Goal: Find contact information: Find contact information

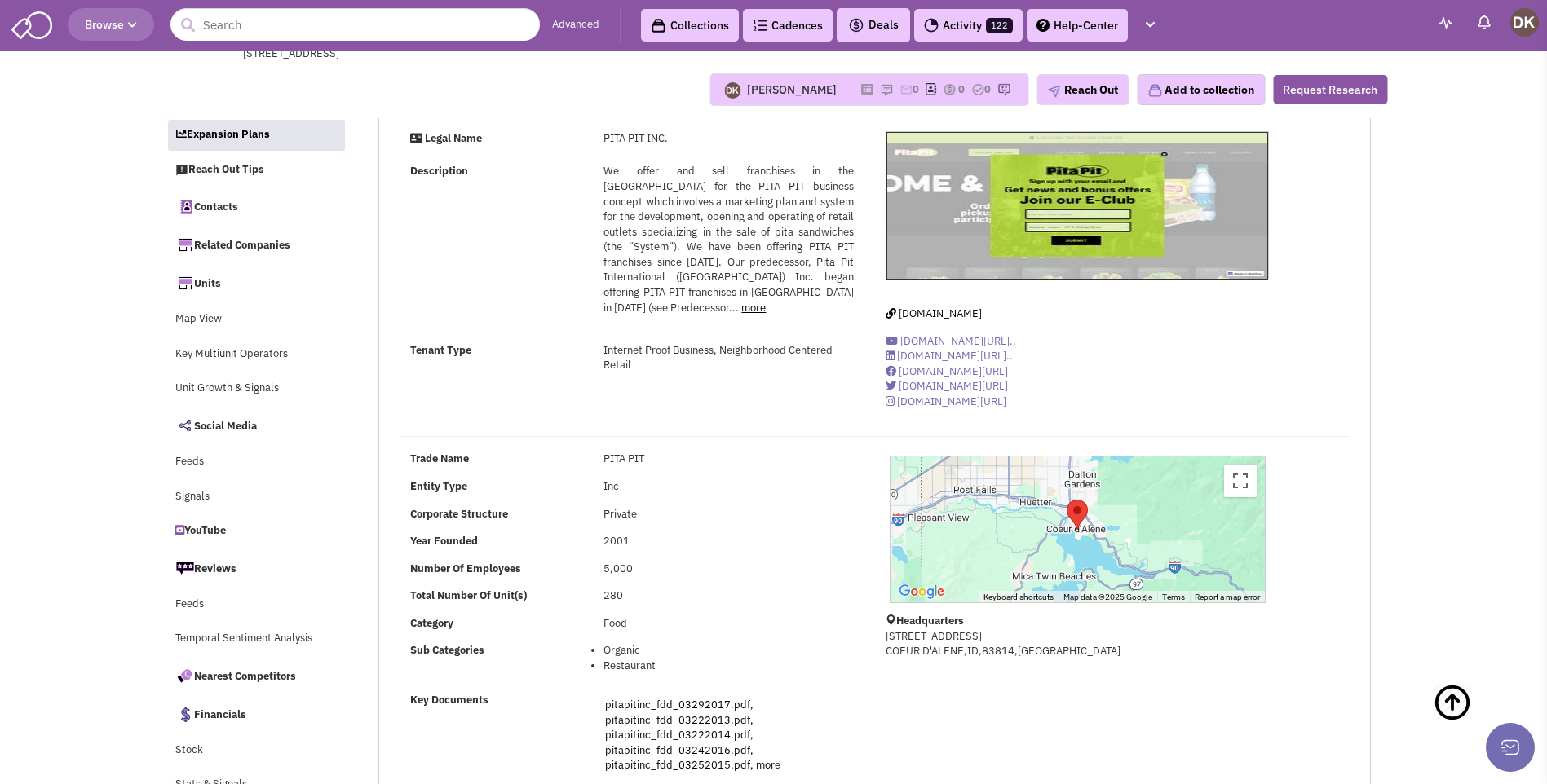
select select
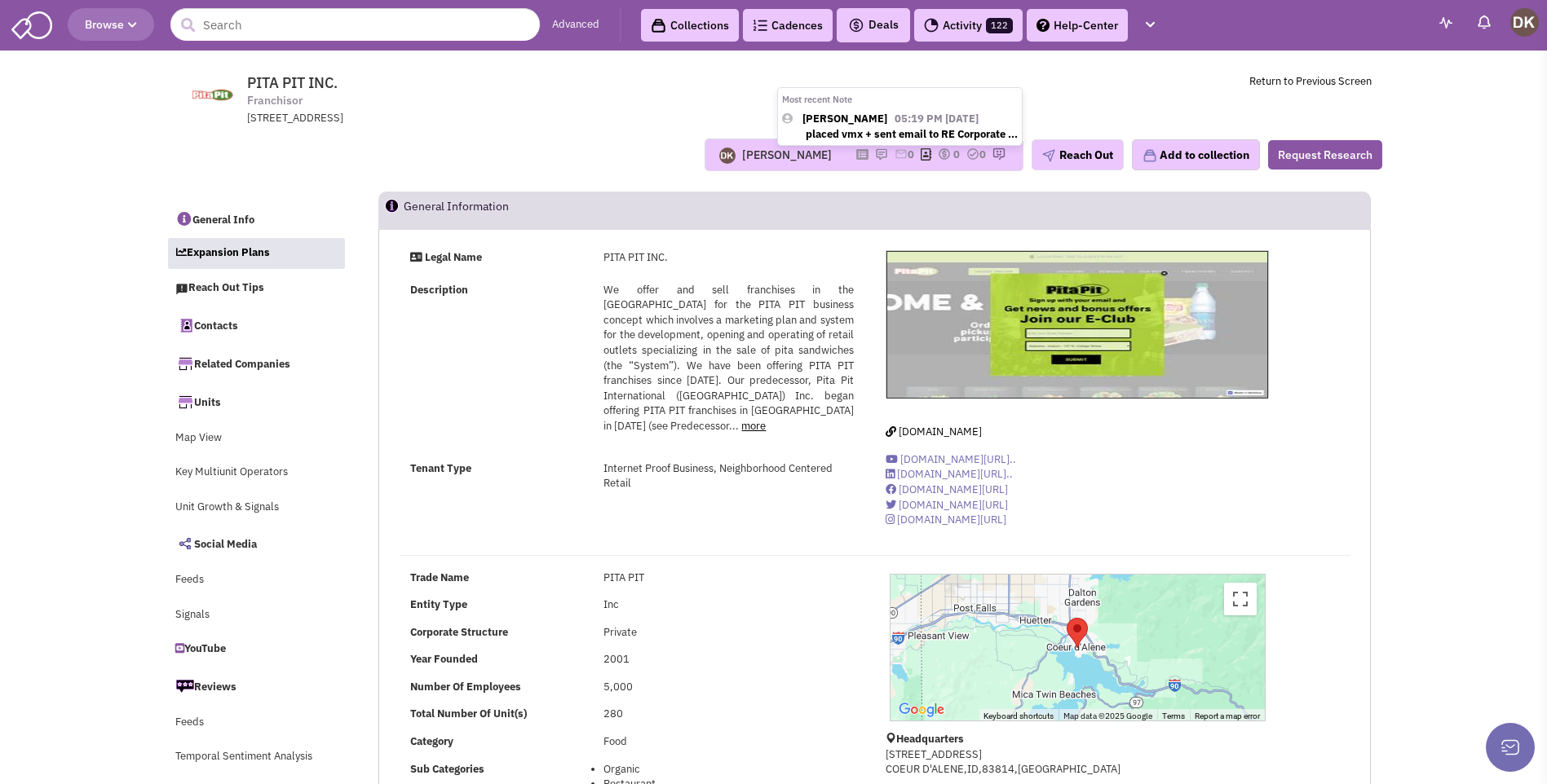
click at [875, 157] on img at bounding box center [882, 154] width 13 height 13
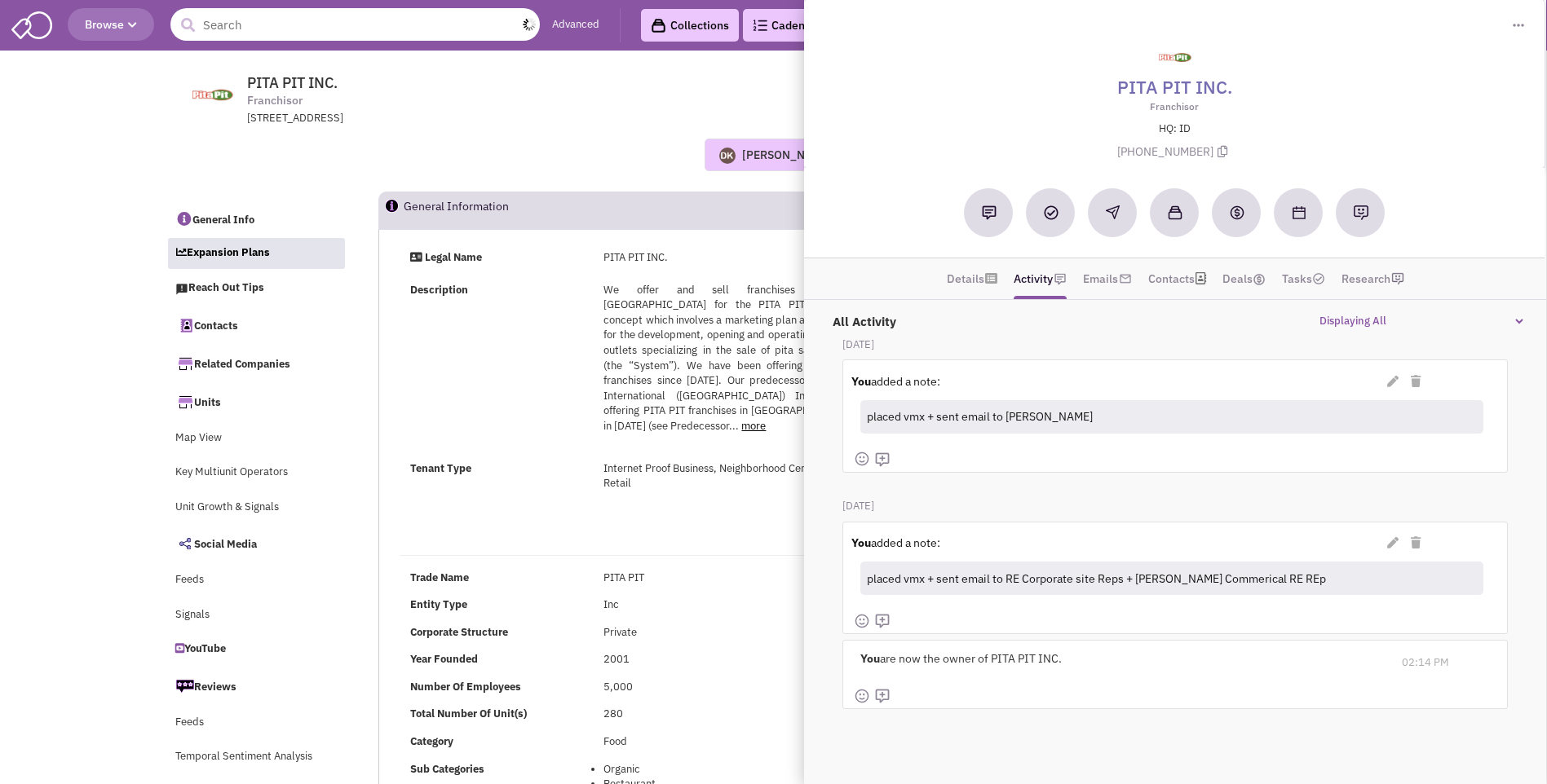
click at [323, 25] on input "text" at bounding box center [355, 24] width 369 height 33
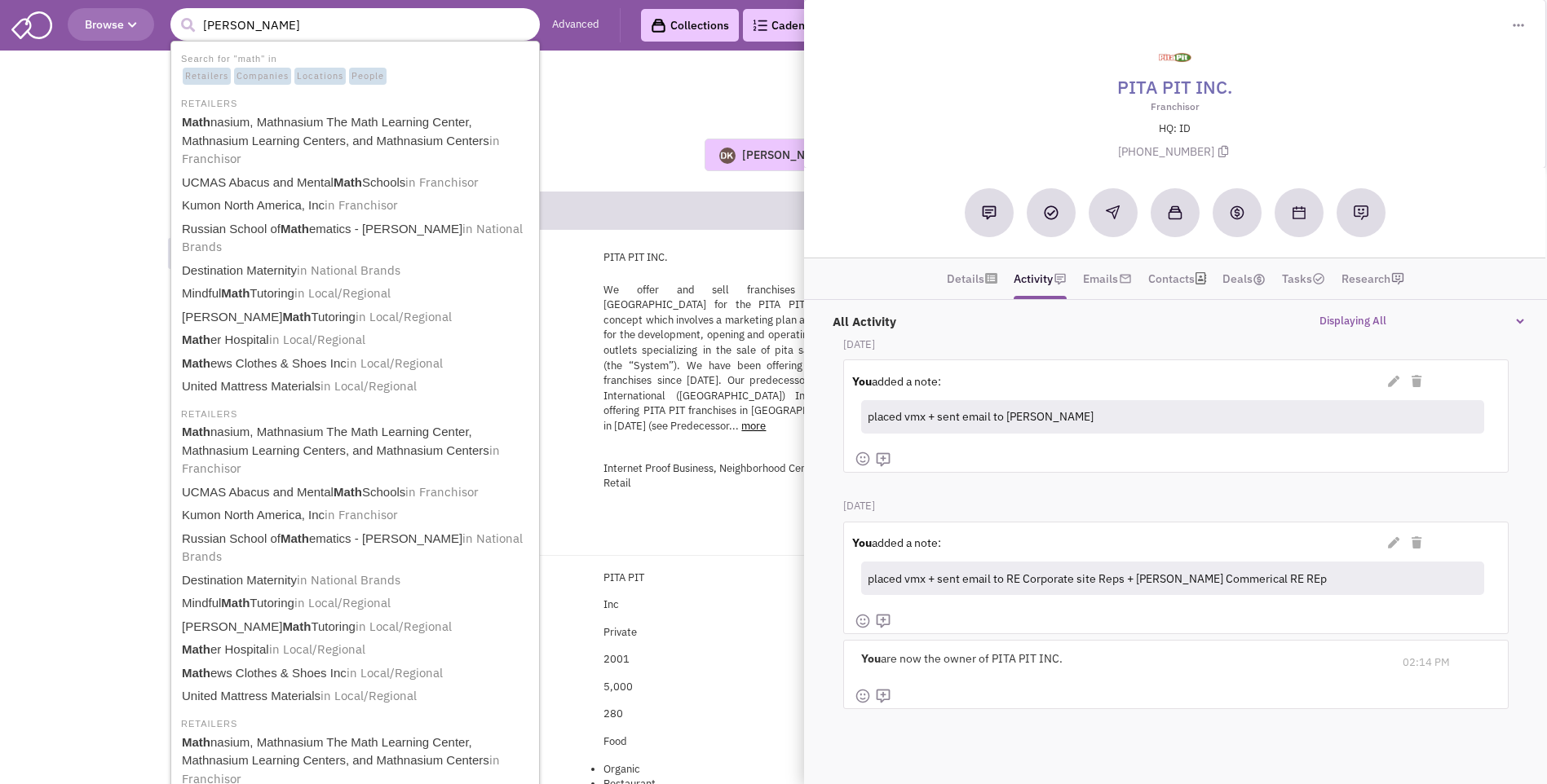
type input "mathnas"
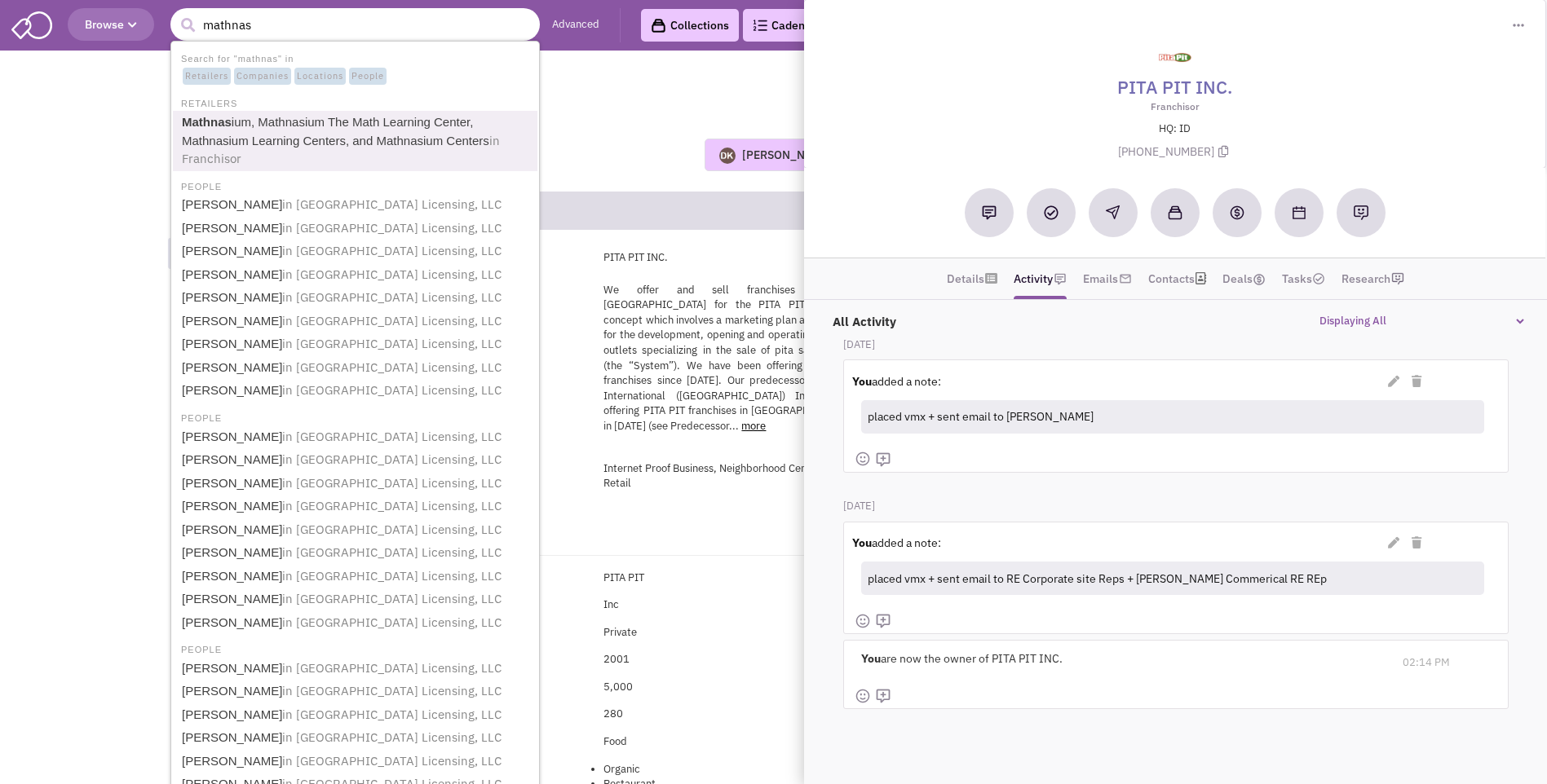
click at [270, 127] on link "Mathnas ium, Mathnasium The Math Learning Center, Mathnasium Learning Centers, …" at bounding box center [356, 141] width 360 height 59
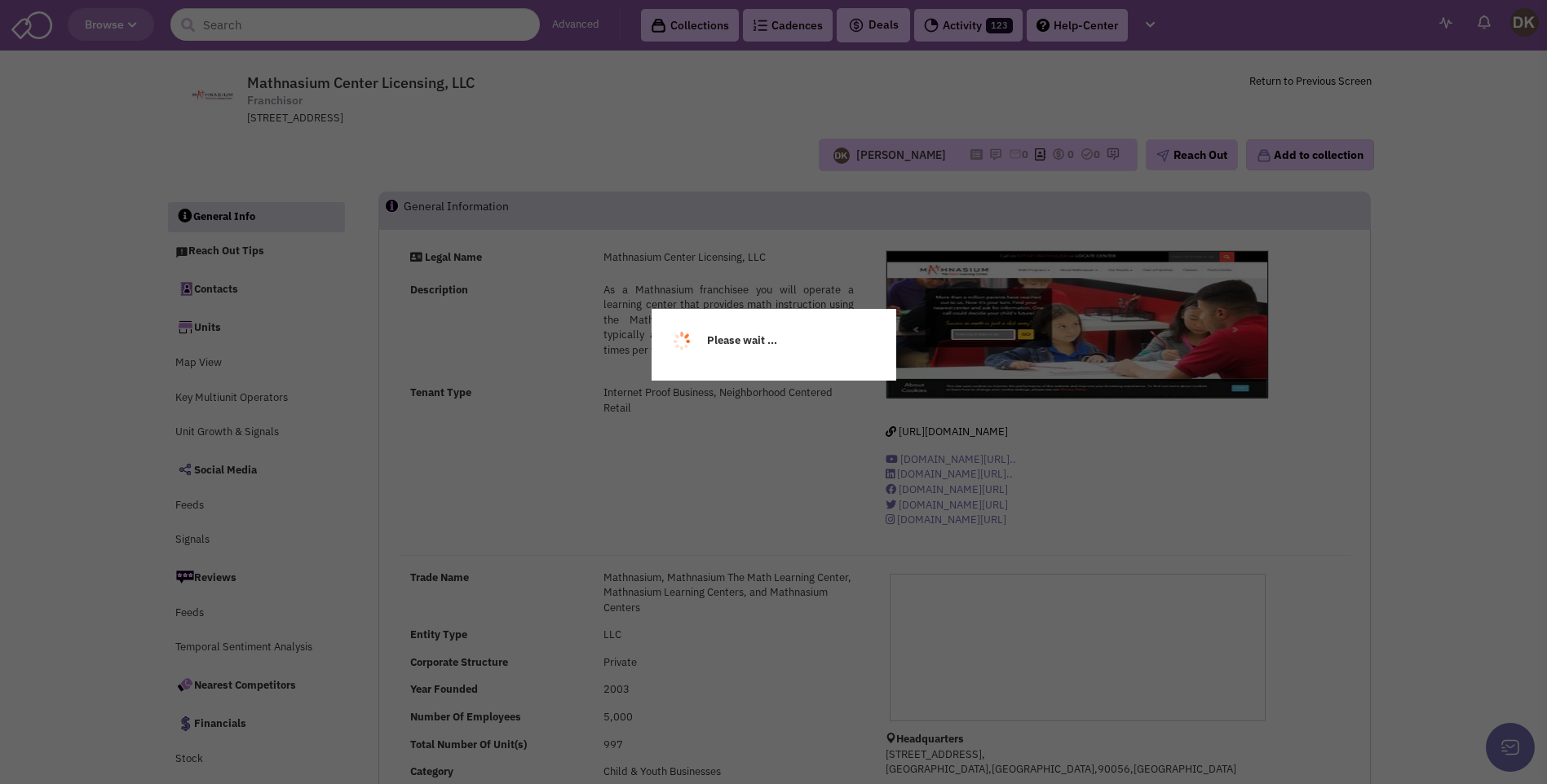
select select
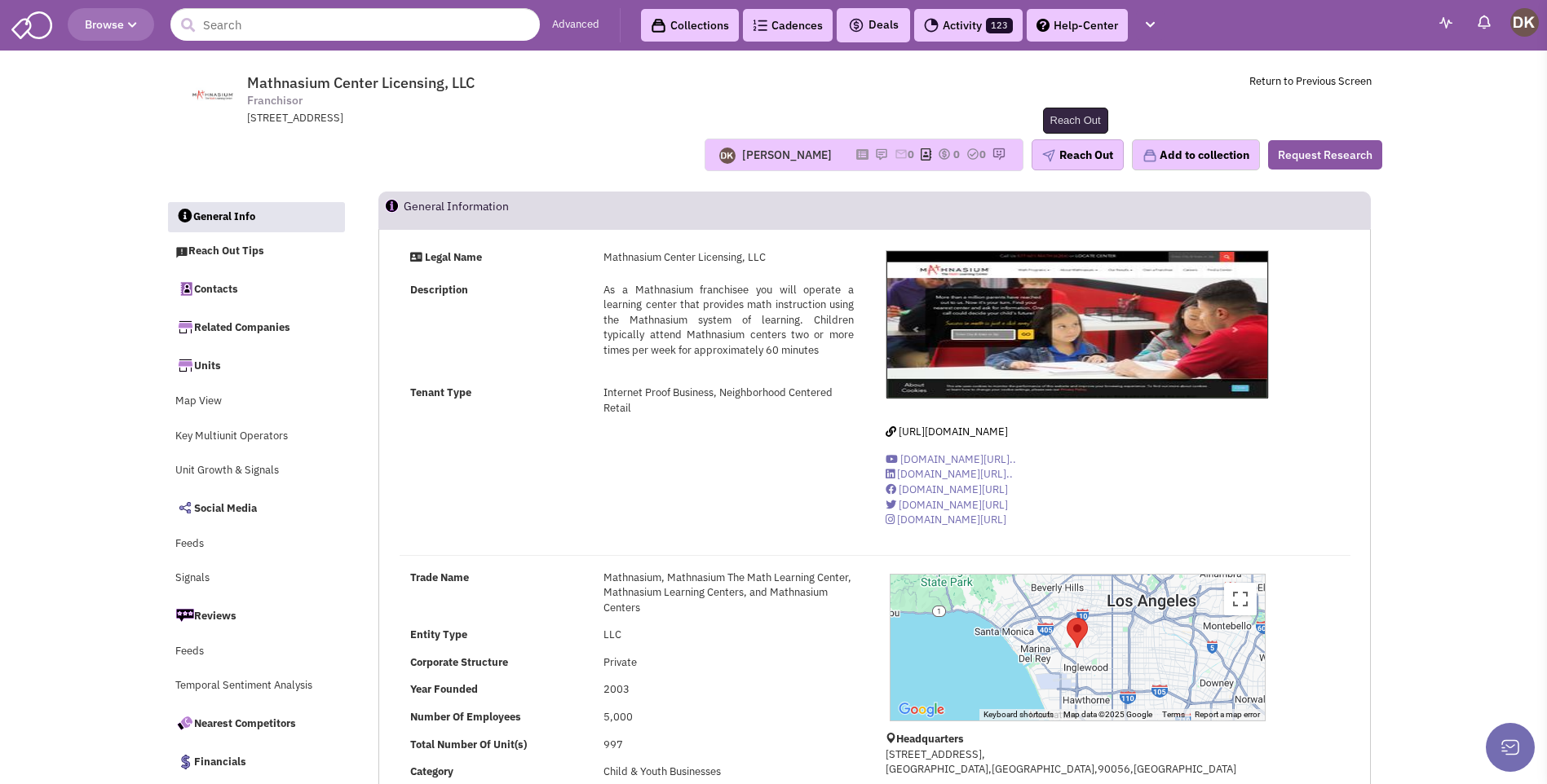
click at [1061, 164] on button "Reach Out" at bounding box center [1078, 155] width 92 height 31
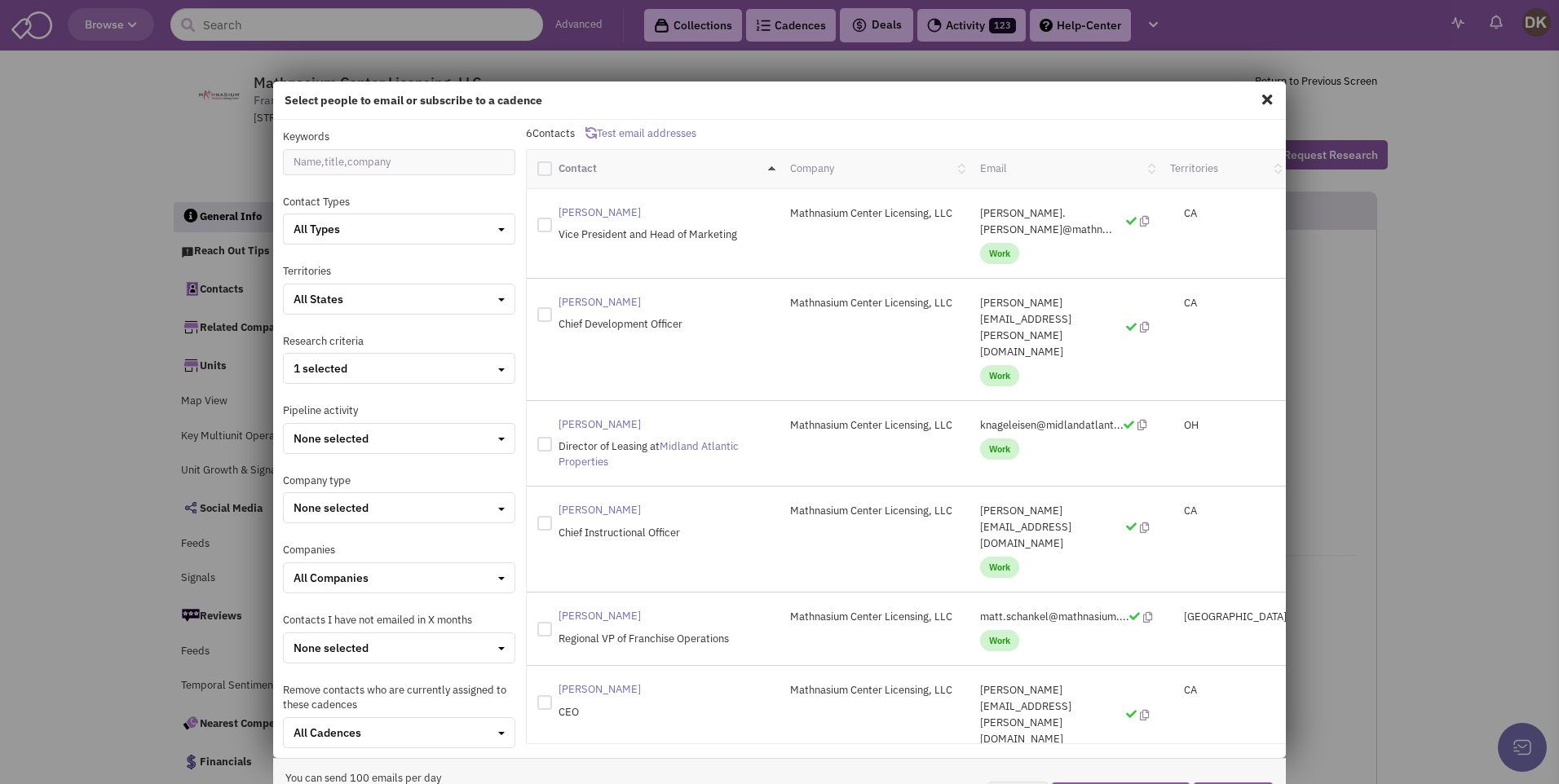
click at [1258, 101] on span at bounding box center [1267, 100] width 22 height 26
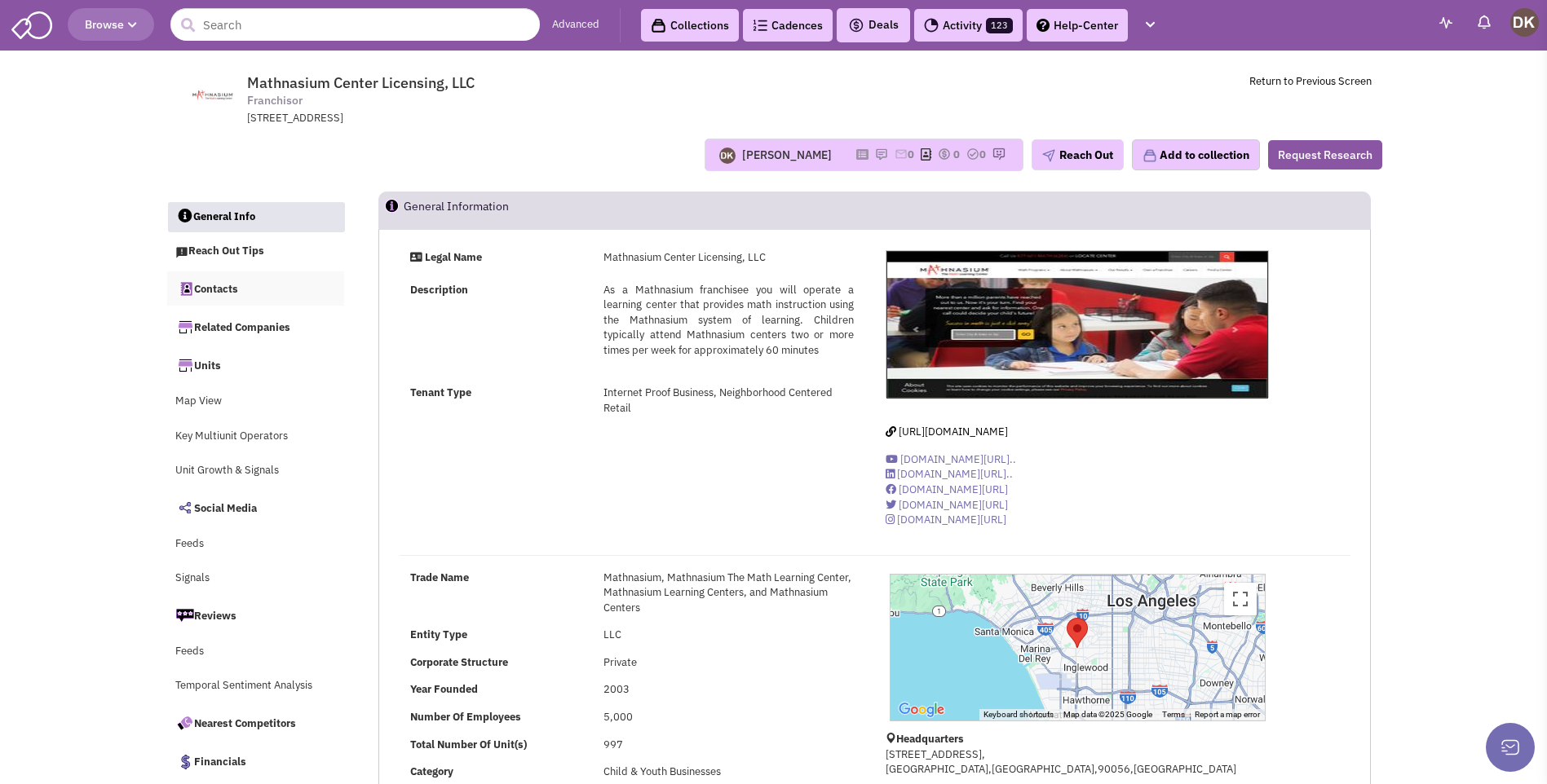
click at [215, 295] on link "Contacts" at bounding box center [255, 288] width 178 height 34
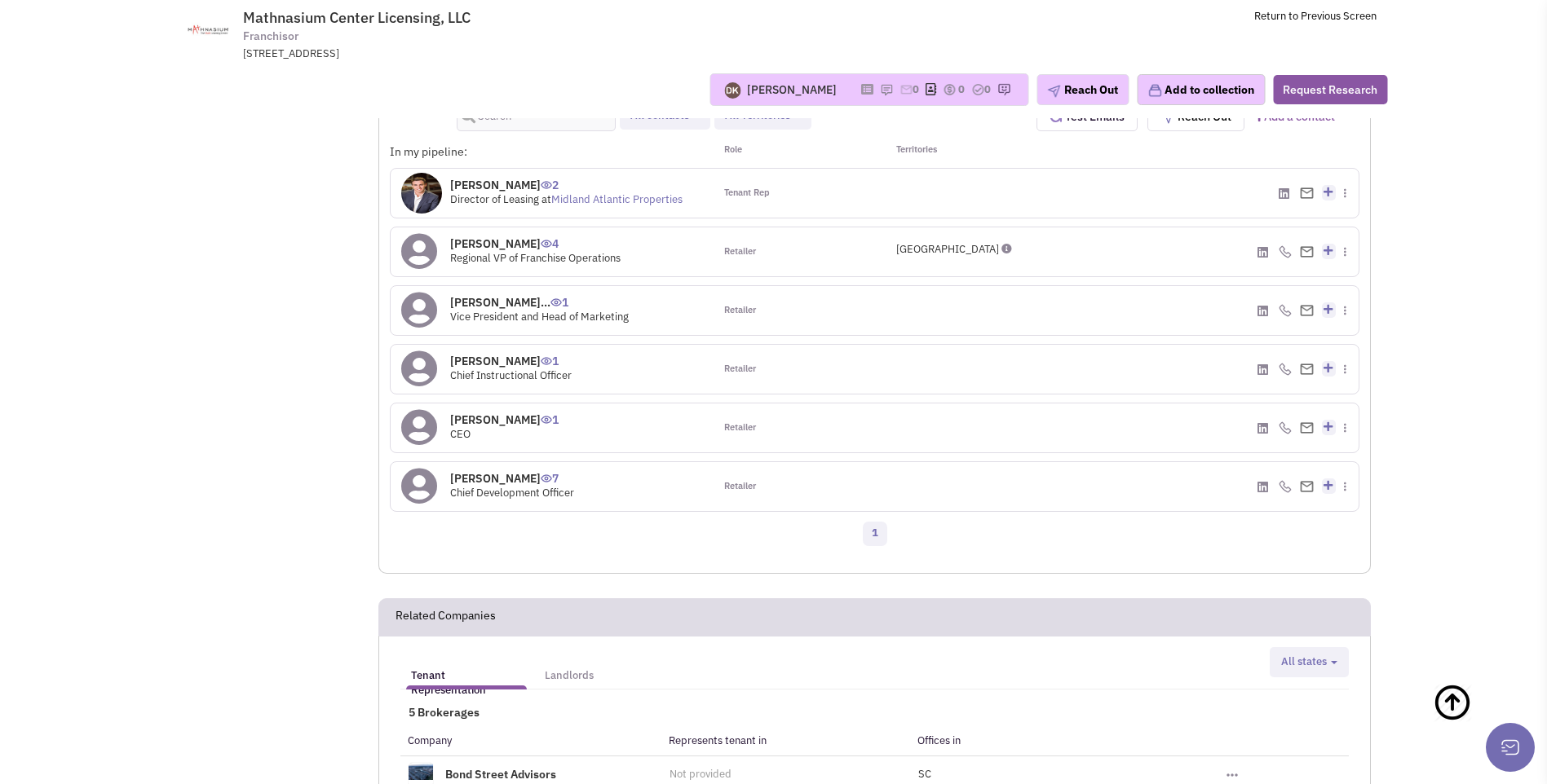
scroll to position [1112, 0]
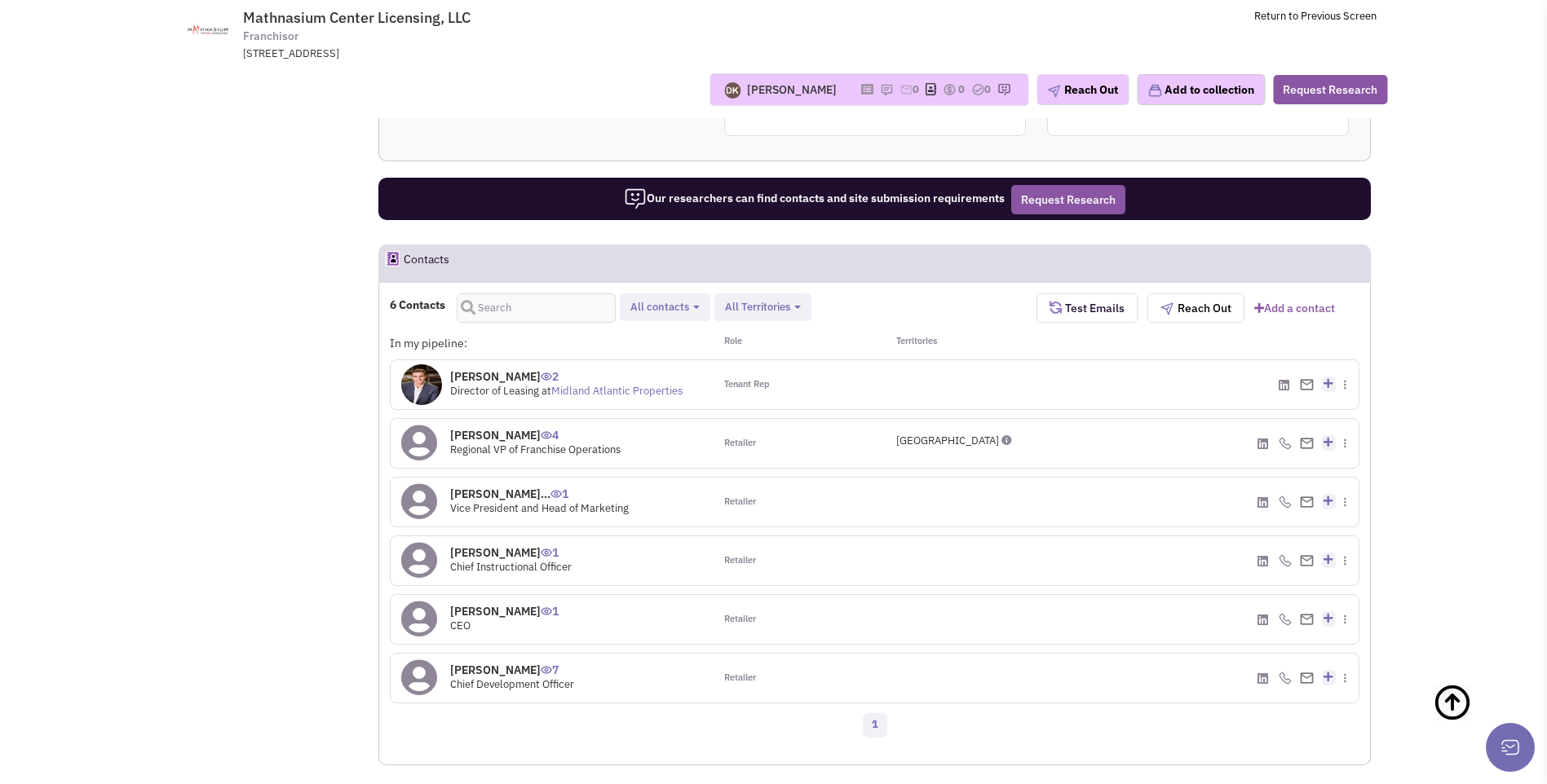
click at [427, 680] on icon at bounding box center [419, 678] width 36 height 37
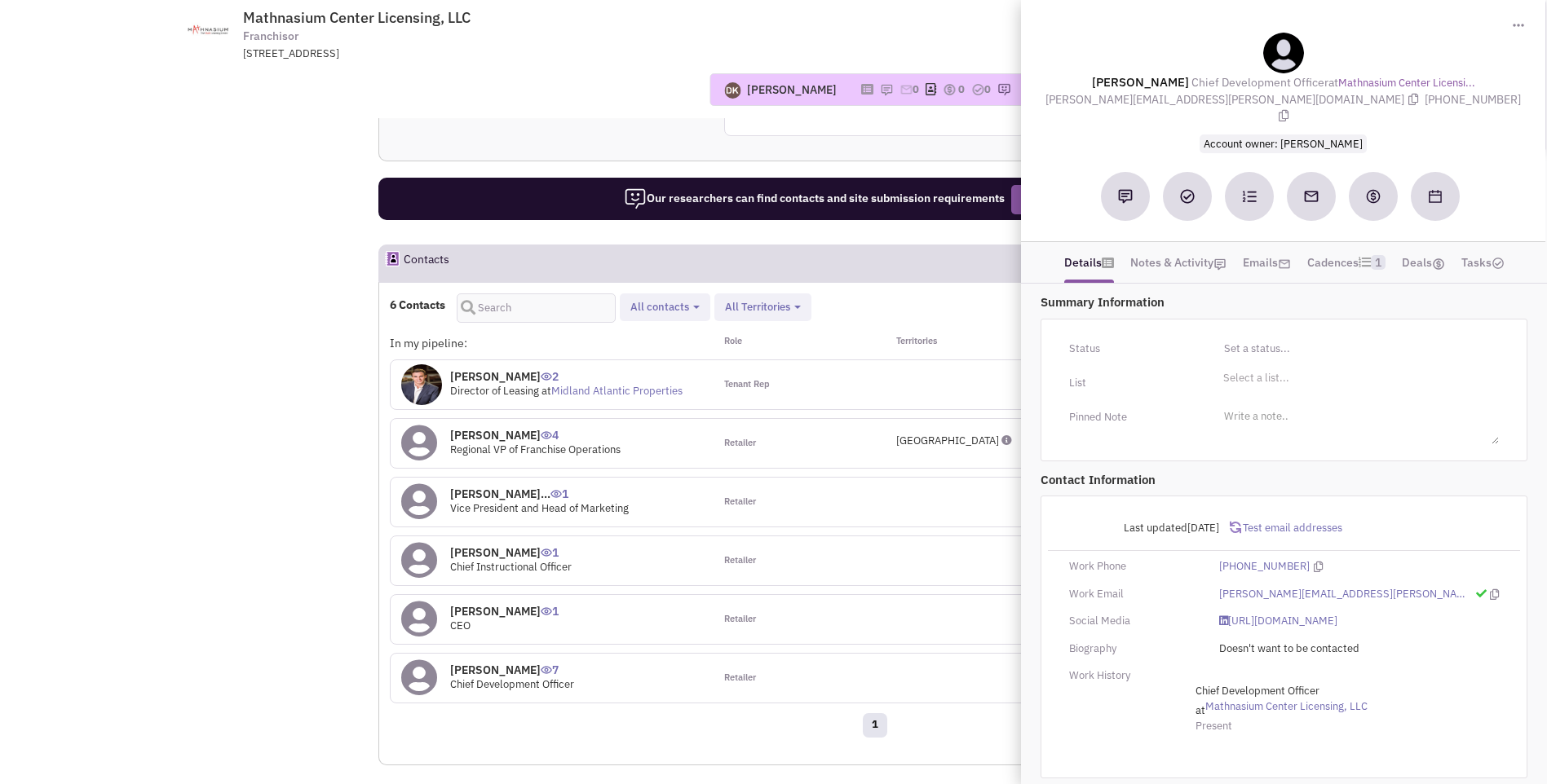
drag, startPoint x: 1111, startPoint y: 84, endPoint x: 1462, endPoint y: 108, distance: 351.8
click at [1462, 108] on div "[PERSON_NAME] Chief Development Officer at [GEOGRAPHIC_DATA]... [PERSON_NAME][E…" at bounding box center [1283, 92] width 508 height 119
copy div "[PERSON_NAME] Chief Development Officer at [GEOGRAPHIC_DATA]... [PERSON_NAME][E…"
click at [597, 106] on div "[PERSON_NAME] Most recent Note [PERSON_NAME] 06:07 PM [DATE] placed vmx + sent …" at bounding box center [774, 89] width 1249 height 33
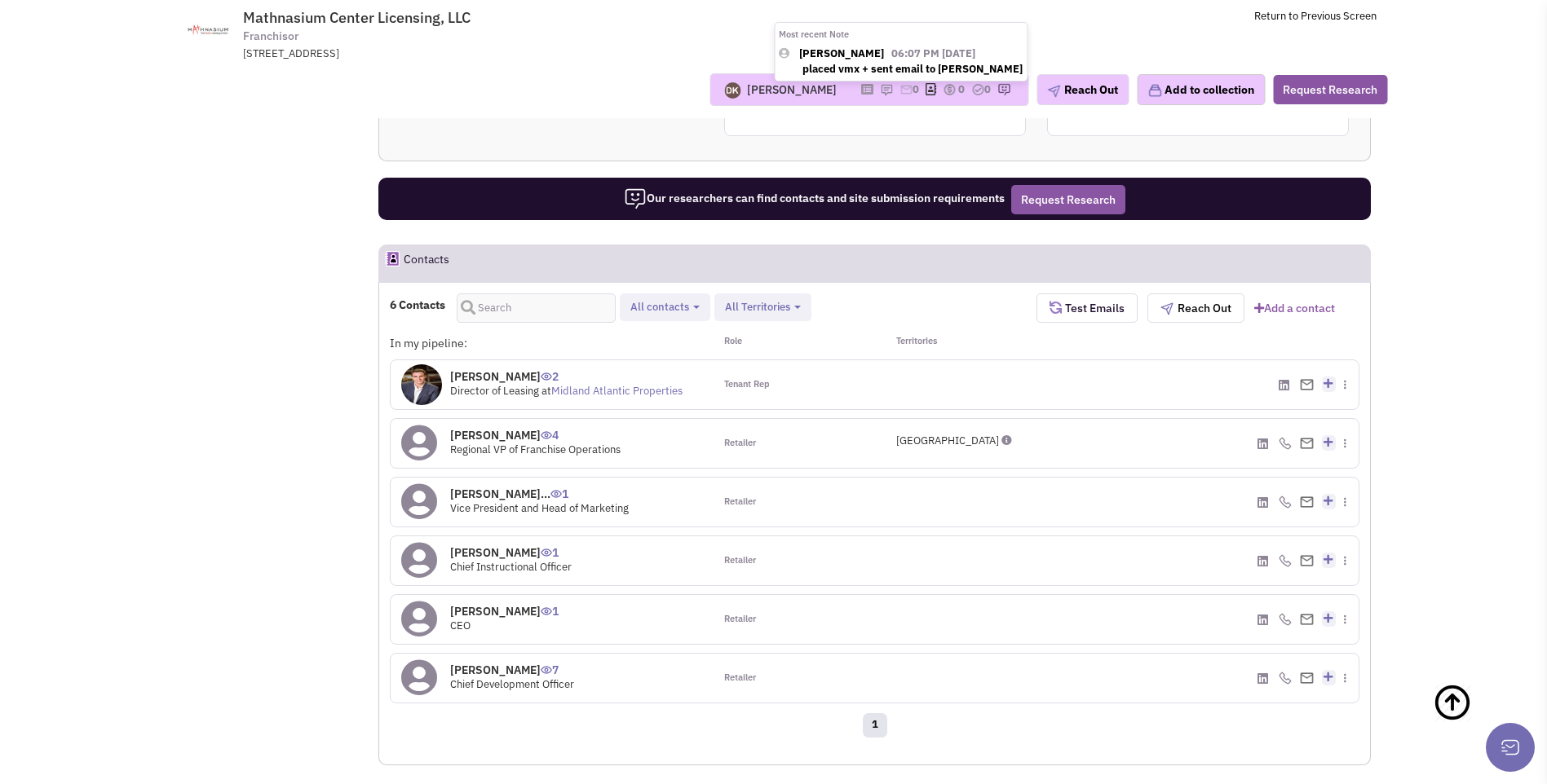
click at [880, 91] on img at bounding box center [887, 90] width 13 height 13
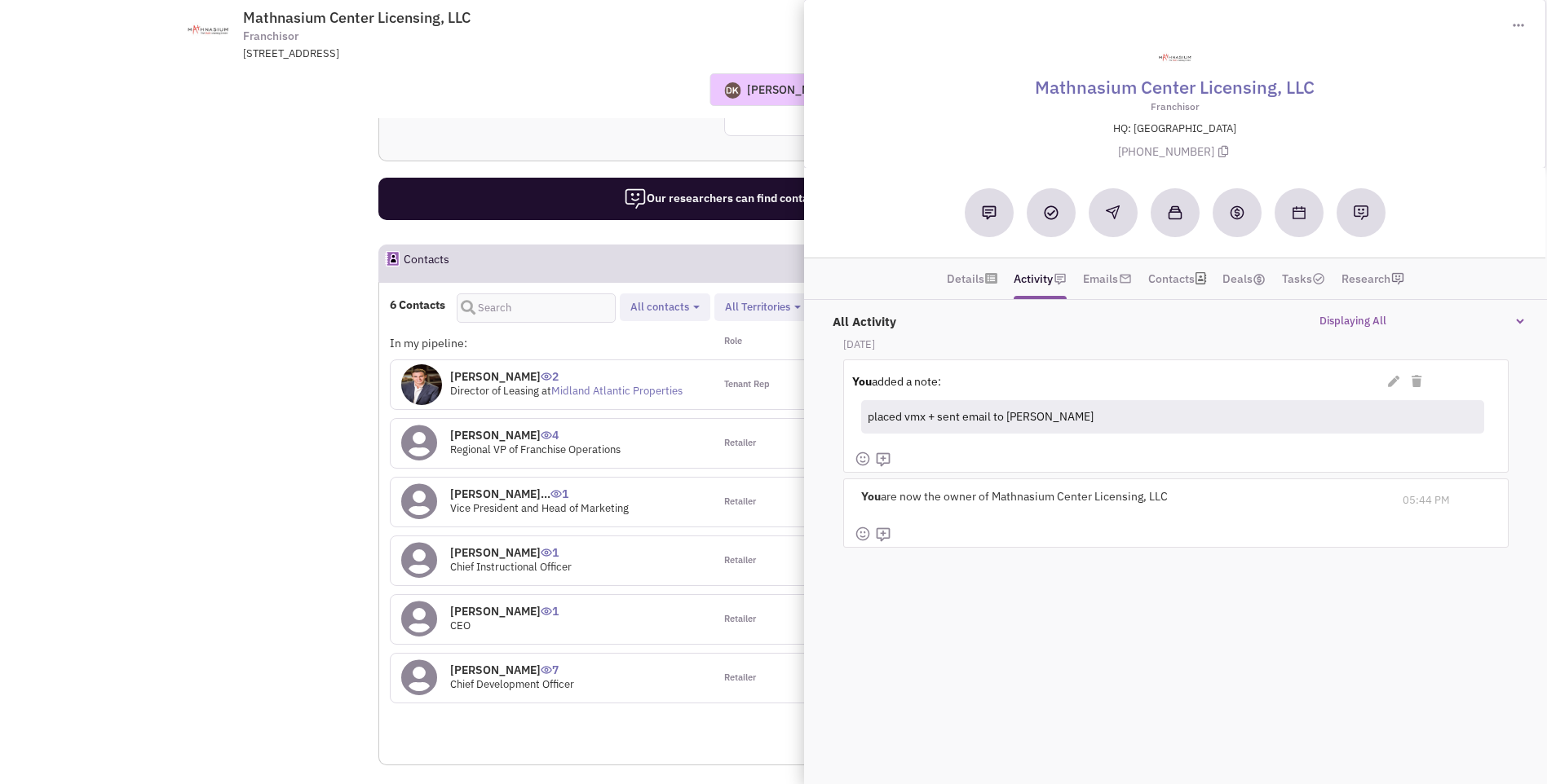
click at [637, 119] on div "Reach out tip Approaching regional franchisees and tenant representatives is a …" at bounding box center [874, 8] width 991 height 257
